Goal: Transaction & Acquisition: Subscribe to service/newsletter

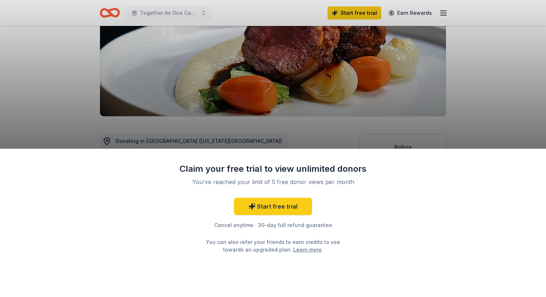
scroll to position [103, 0]
click at [285, 205] on link "Start free trial" at bounding box center [273, 206] width 78 height 17
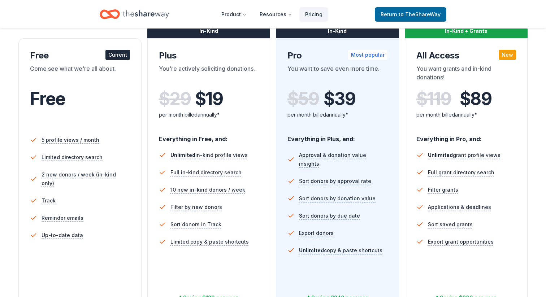
scroll to position [116, 0]
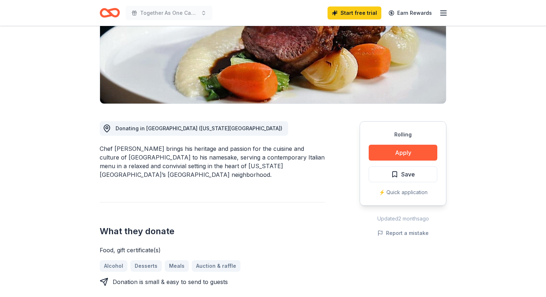
scroll to position [103, 0]
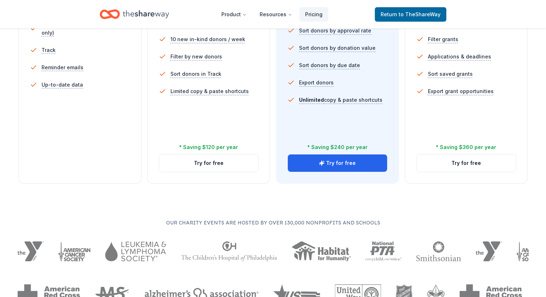
scroll to position [290, 0]
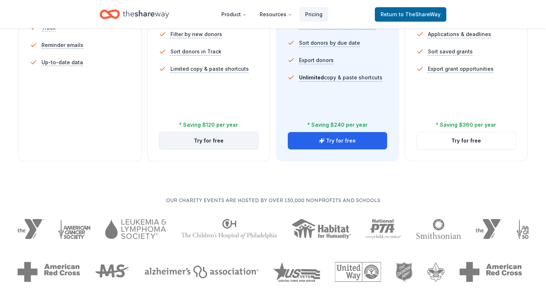
click at [230, 145] on button "Try for free" at bounding box center [208, 140] width 99 height 17
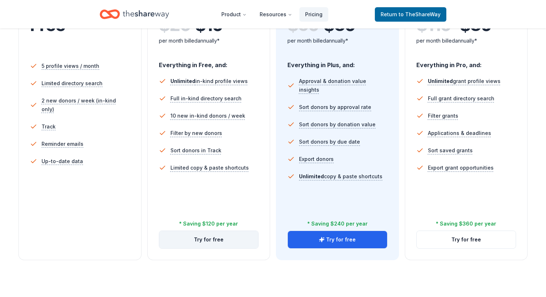
scroll to position [140, 0]
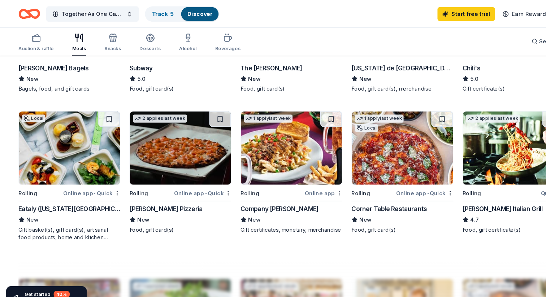
scroll to position [404, 0]
